Goal: Transaction & Acquisition: Purchase product/service

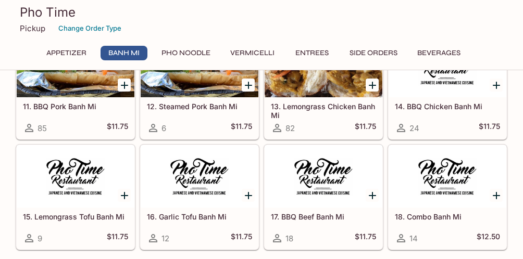
scroll to position [573, 0]
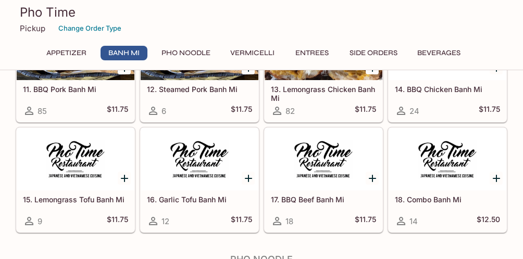
click at [427, 202] on h5 "18. Combo Banh Mi" at bounding box center [447, 199] width 105 height 9
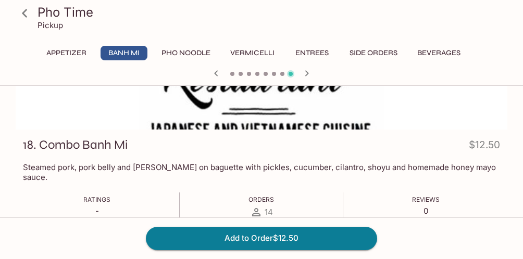
scroll to position [156, 0]
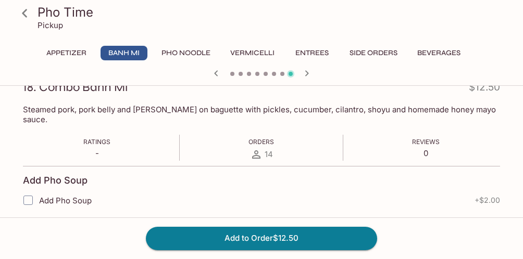
scroll to position [496, 0]
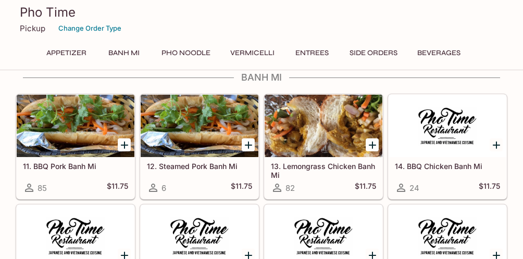
click at [97, 138] on div at bounding box center [76, 126] width 118 height 62
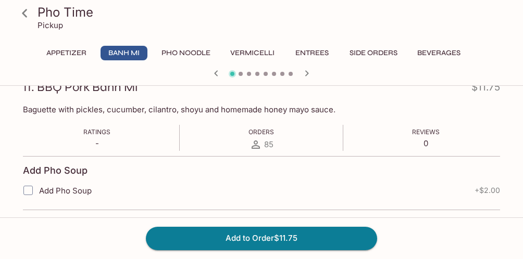
scroll to position [104, 0]
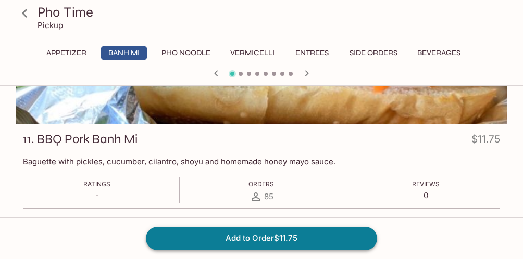
click at [299, 239] on button "Add to Order $11.75" at bounding box center [261, 238] width 231 height 23
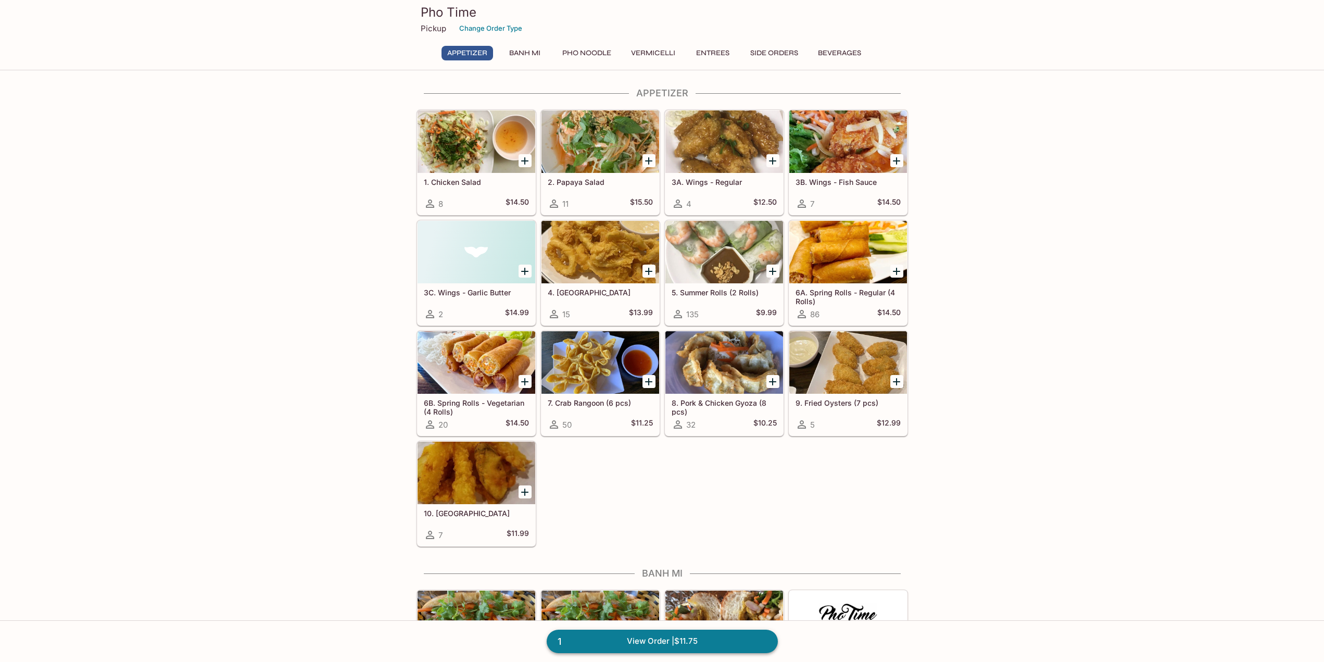
click at [522, 259] on link "1 View Order | $11.75" at bounding box center [662, 641] width 231 height 23
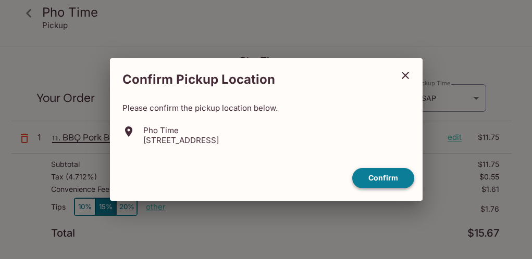
click at [375, 179] on button "Confirm" at bounding box center [383, 178] width 62 height 20
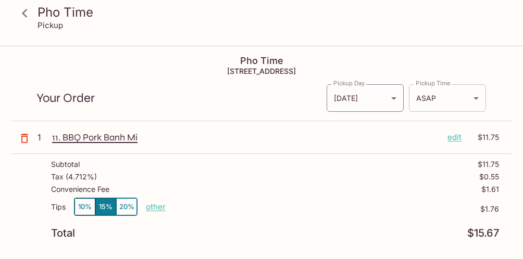
click at [476, 96] on body "Pho Time Pickup Pho Time 99-[STREET_ADDRESS] Your Order Pickup Day [DATE] [DATE…" at bounding box center [261, 176] width 523 height 259
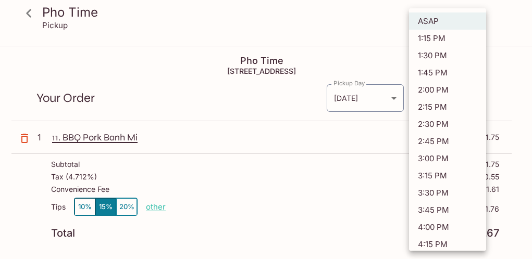
click at [445, 39] on li "1:15 PM" at bounding box center [447, 38] width 77 height 17
type input "[DATE]T23:15:39.000000Z"
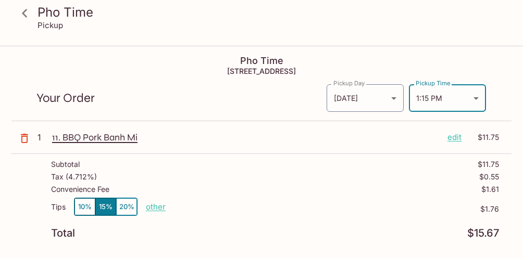
click at [159, 207] on p "other" at bounding box center [156, 207] width 20 height 10
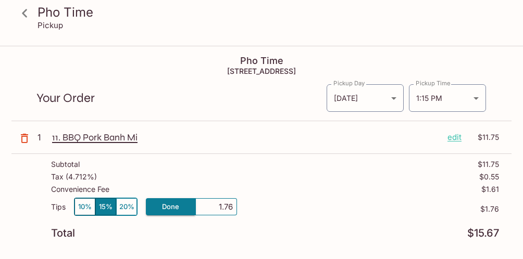
drag, startPoint x: 216, startPoint y: 207, endPoint x: 284, endPoint y: 202, distance: 67.9
click at [275, 202] on div "Tips 10% 15% 20% Done 1.76 $1.76" at bounding box center [275, 213] width 448 height 31
type input "0.00"
click at [345, 205] on p "$1.76" at bounding box center [368, 209] width 262 height 8
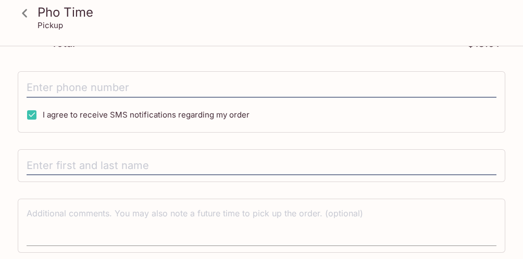
scroll to position [208, 0]
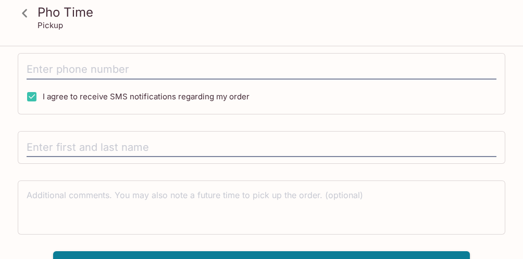
click at [32, 96] on input "I agree to receive SMS notifications regarding my order" at bounding box center [31, 96] width 21 height 21
checkbox input "false"
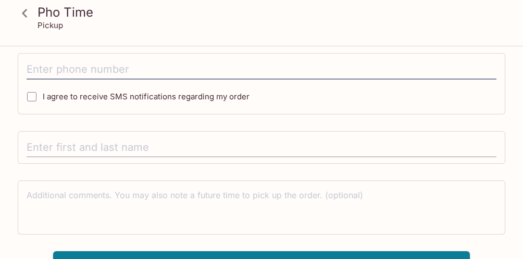
click at [87, 146] on input "text" at bounding box center [262, 148] width 470 height 20
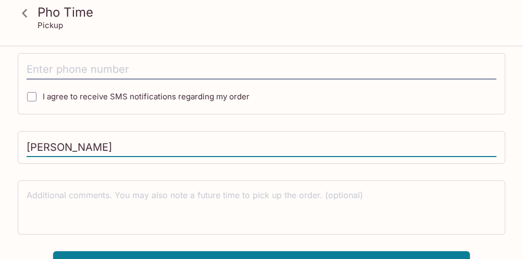
scroll to position [227, 0]
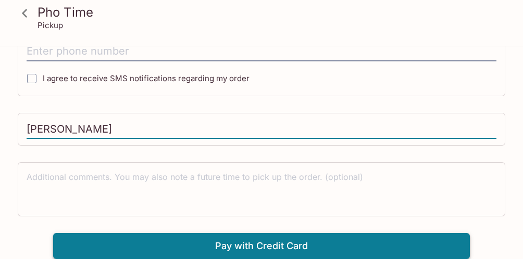
type input "[PERSON_NAME]"
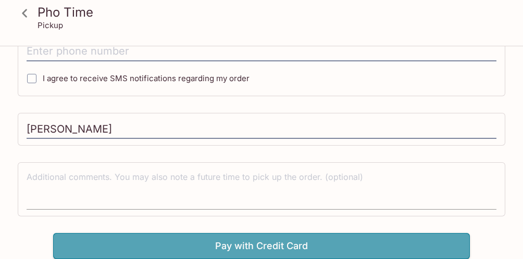
click at [275, 249] on button "Pay with Credit Card" at bounding box center [261, 246] width 417 height 26
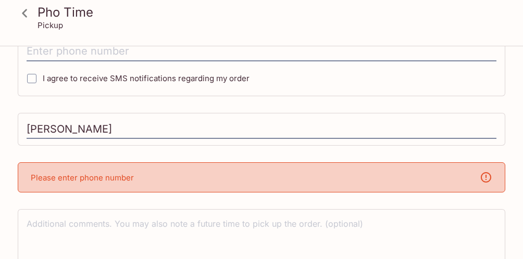
click at [112, 175] on p "Please enter phone number" at bounding box center [82, 178] width 103 height 10
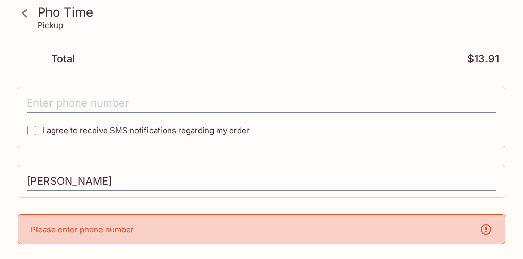
scroll to position [122, 0]
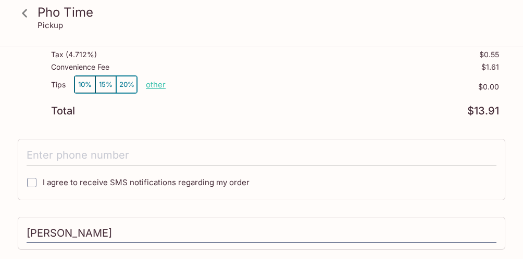
click at [101, 149] on input "tel" at bounding box center [262, 156] width 470 height 20
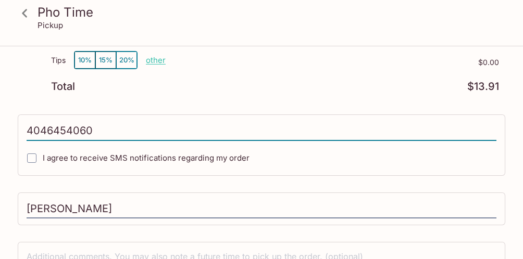
scroll to position [227, 0]
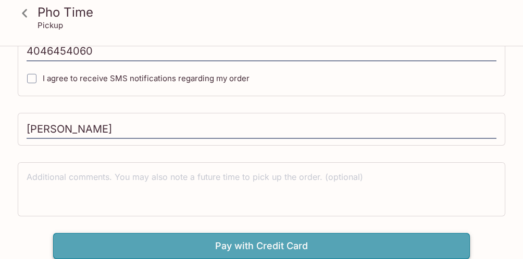
click at [256, 247] on button "Pay with Credit Card" at bounding box center [261, 246] width 417 height 26
type input "[PHONE_NUMBER]"
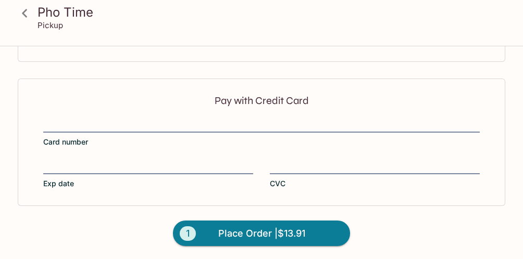
scroll to position [383, 0]
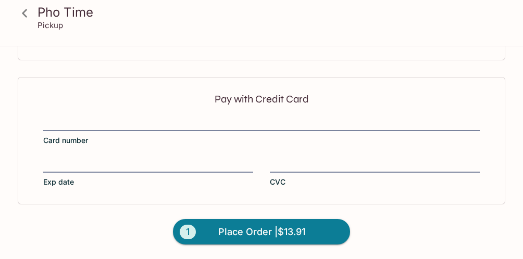
click at [102, 114] on div "Pay with Credit Card Card number Exp date CVC" at bounding box center [261, 140] width 487 height 127
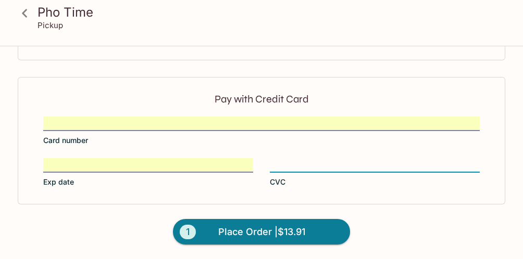
click at [298, 230] on span "Place Order | $13.91" at bounding box center [261, 232] width 87 height 17
